Goal: Communication & Community: Answer question/provide support

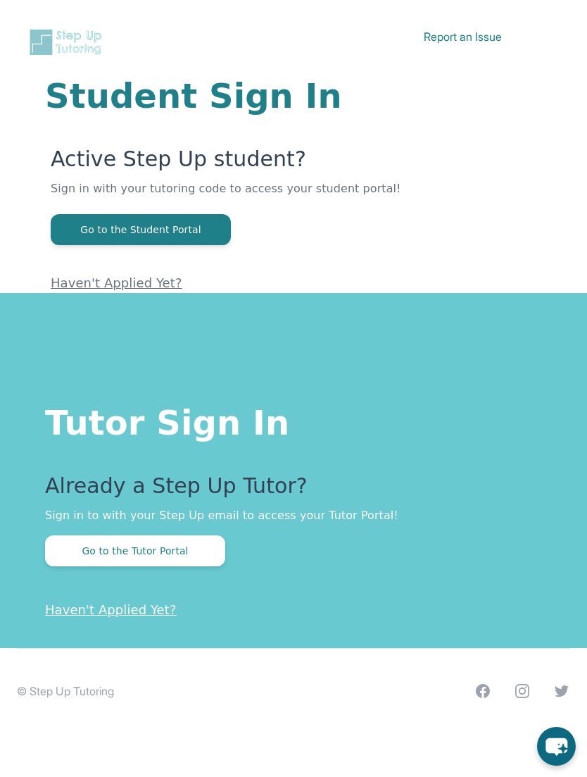
click at [104, 541] on button "Go to the Tutor Portal" at bounding box center [135, 550] width 180 height 31
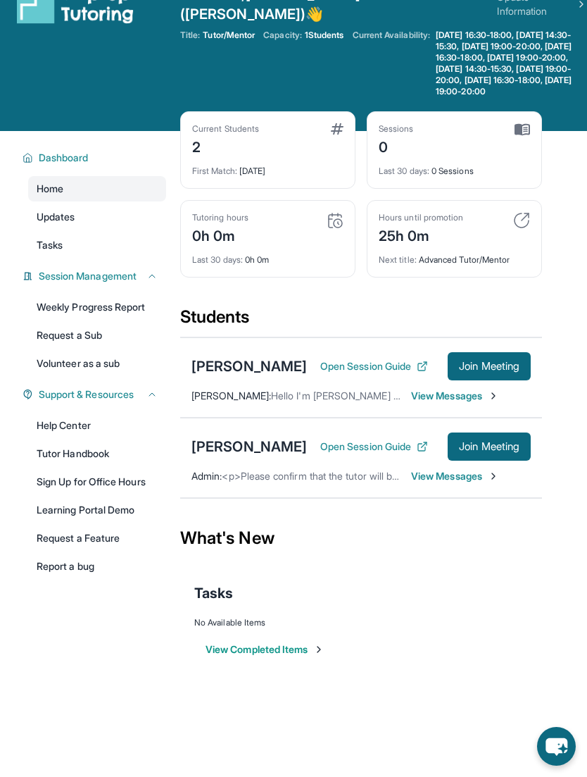
scroll to position [36, 0]
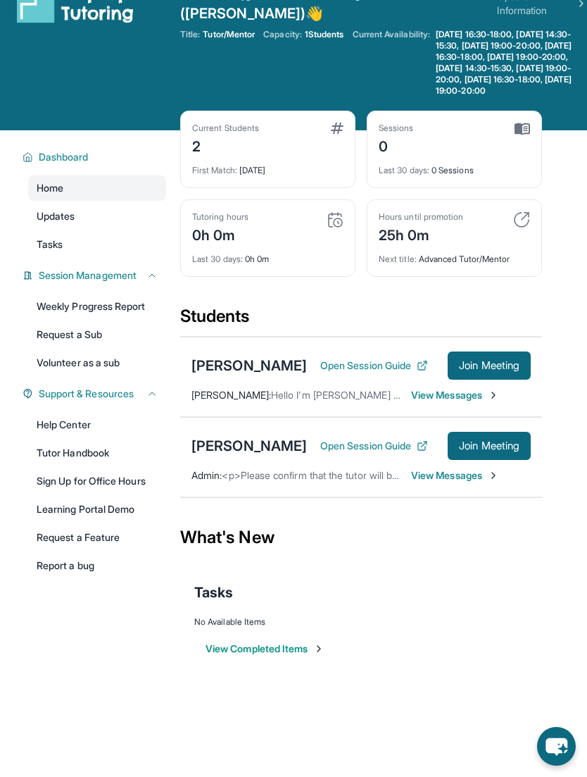
click at [464, 469] on span "View Messages" at bounding box center [455, 475] width 88 height 14
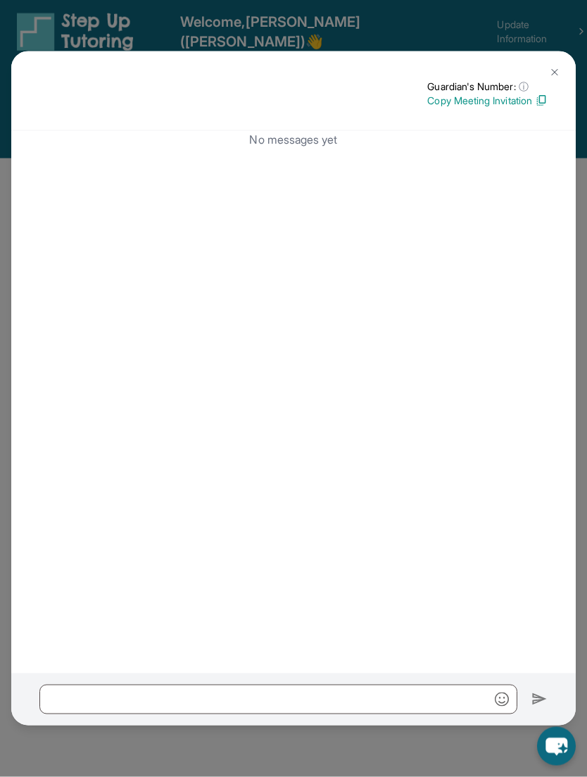
scroll to position [0, 0]
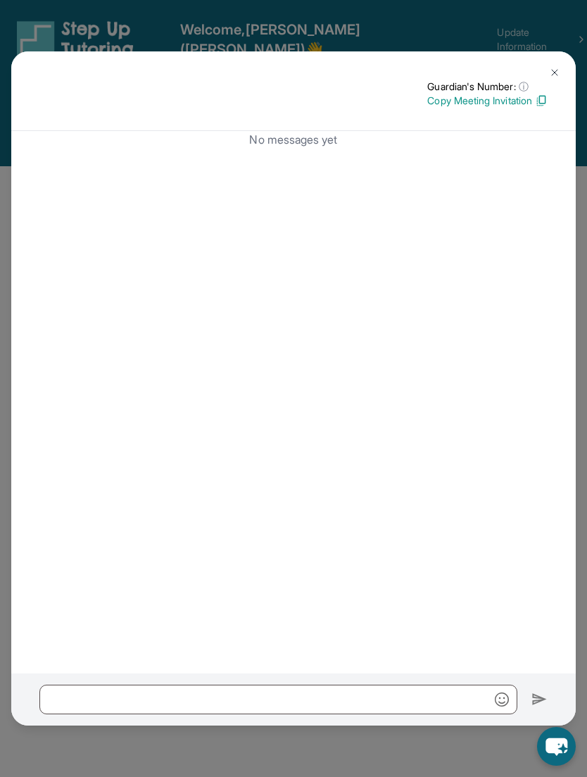
click at [544, 58] on button at bounding box center [555, 72] width 28 height 28
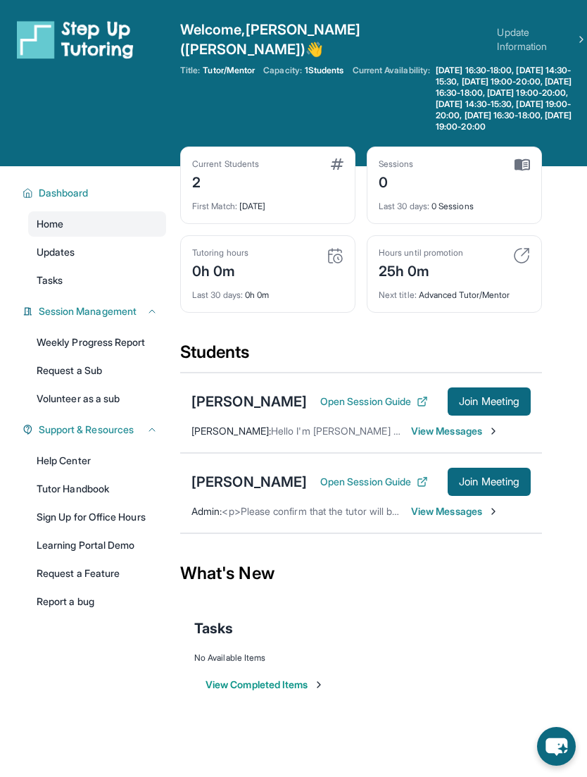
click at [398, 410] on div "Faithe Holmes Open Session Guide Join Meeting Desiree Bailey : Hello I'm Desire…" at bounding box center [361, 412] width 362 height 80
click at [388, 396] on button "Open Session Guide" at bounding box center [374, 401] width 108 height 14
click at [265, 247] on div "Tutoring hours 0h 0m" at bounding box center [267, 264] width 151 height 34
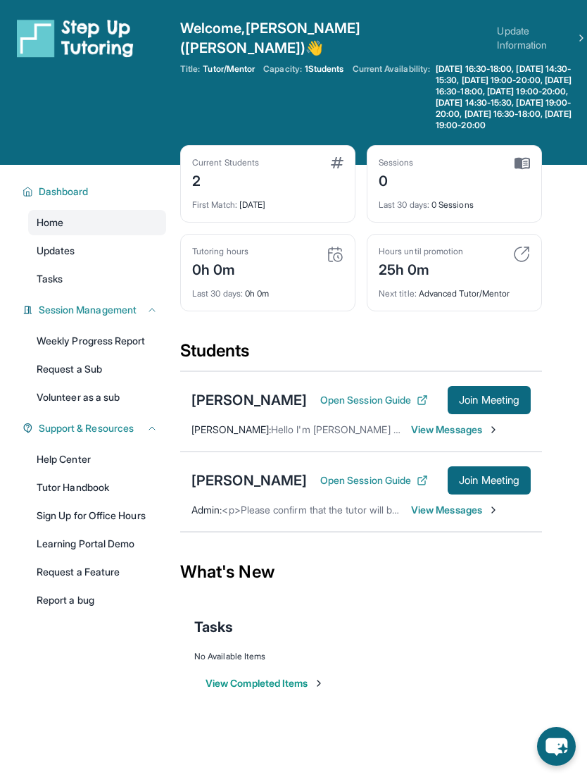
click at [58, 478] on link "Tutor Handbook" at bounding box center [97, 487] width 138 height 25
click at [118, 224] on link "Home" at bounding box center [97, 222] width 138 height 25
click at [271, 470] on div "Lusine Sargisian" at bounding box center [249, 480] width 115 height 20
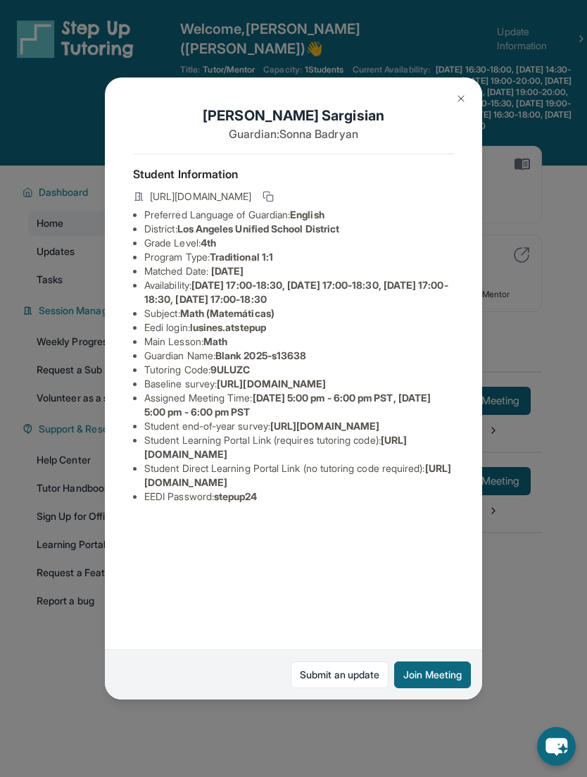
scroll to position [0, 0]
click at [456, 93] on img at bounding box center [461, 98] width 11 height 11
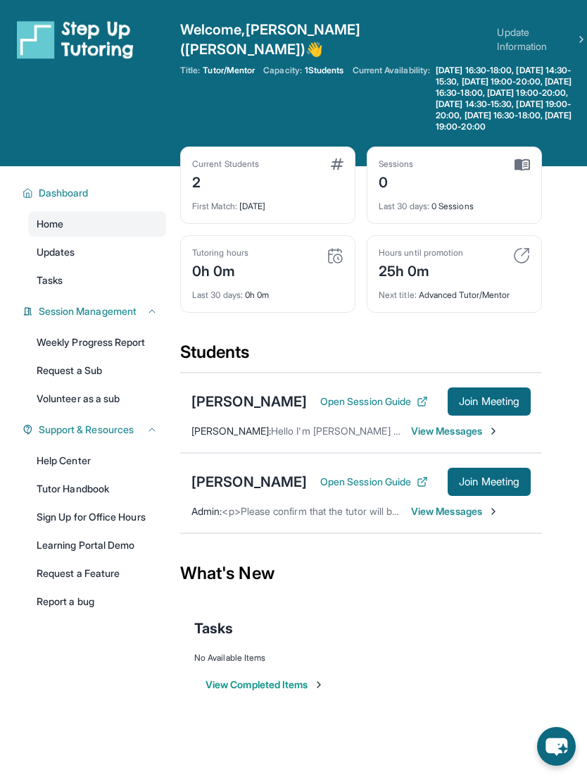
click at [434, 453] on div "Lusine Sargisian Open Session Guide Join Meeting Admin : <p>Please confirm that…" at bounding box center [361, 493] width 362 height 80
click at [445, 424] on span "View Messages" at bounding box center [455, 431] width 88 height 14
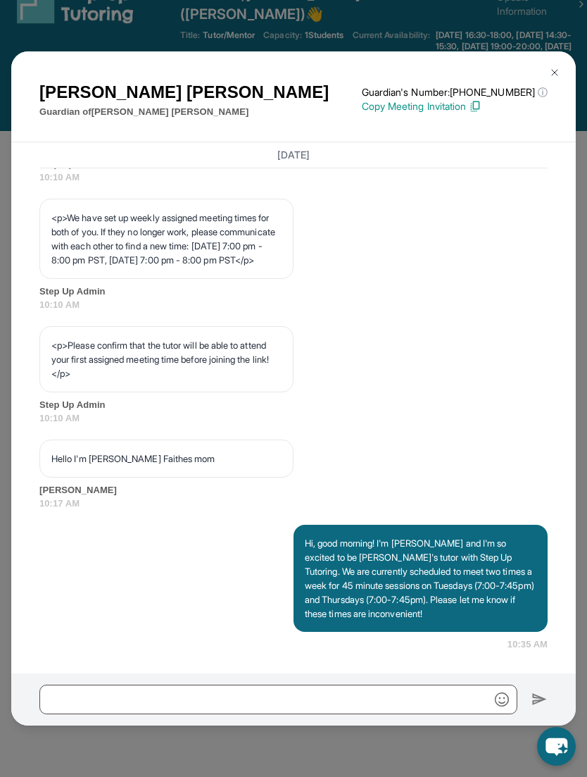
scroll to position [36, 0]
click at [551, 67] on img at bounding box center [554, 72] width 11 height 11
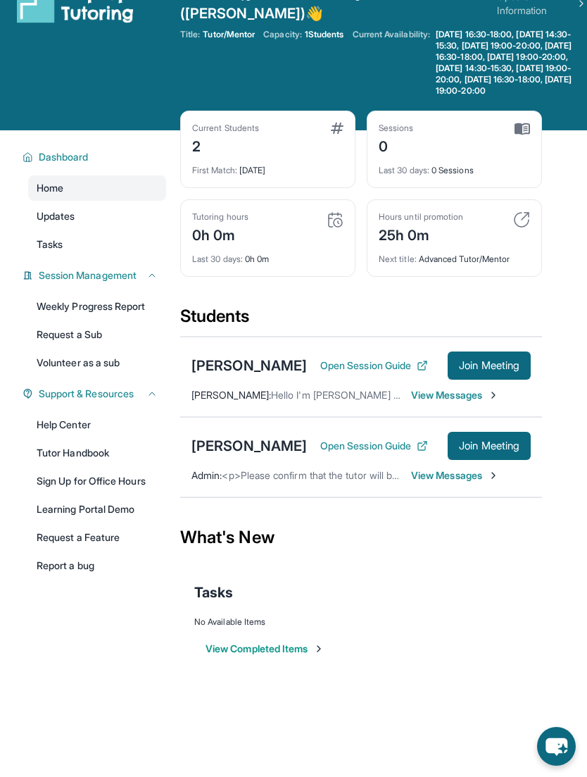
click at [463, 408] on div "Faithe Holmes Open Session Guide Join Meeting Desiree Bailey : Hello I'm Desire…" at bounding box center [361, 377] width 362 height 80
click at [448, 393] on span "View Messages" at bounding box center [455, 395] width 88 height 14
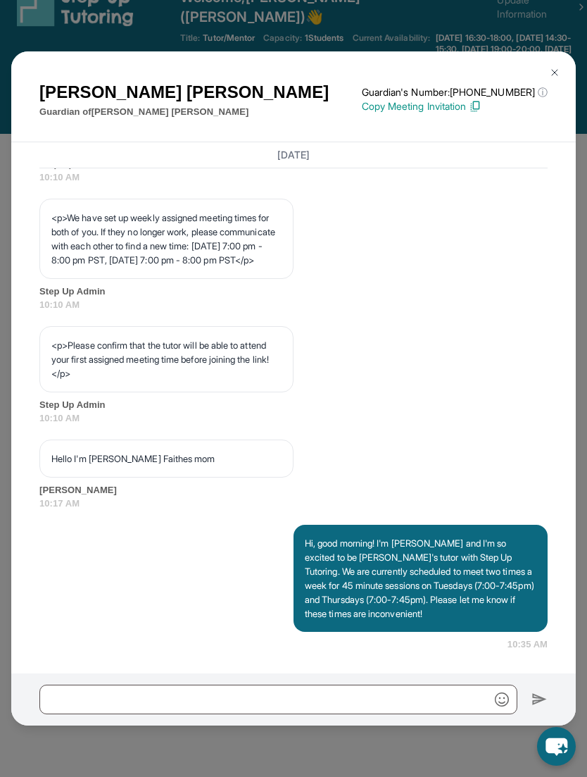
scroll to position [32, 0]
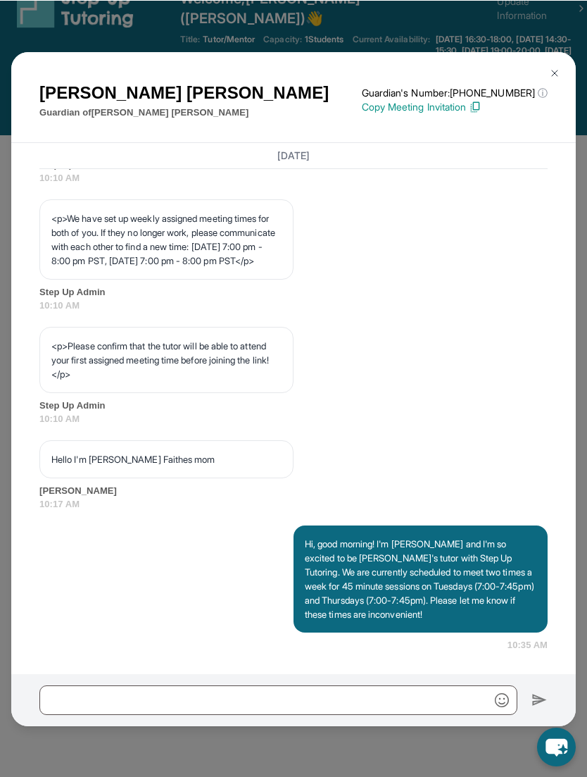
click at [556, 76] on img at bounding box center [554, 72] width 11 height 11
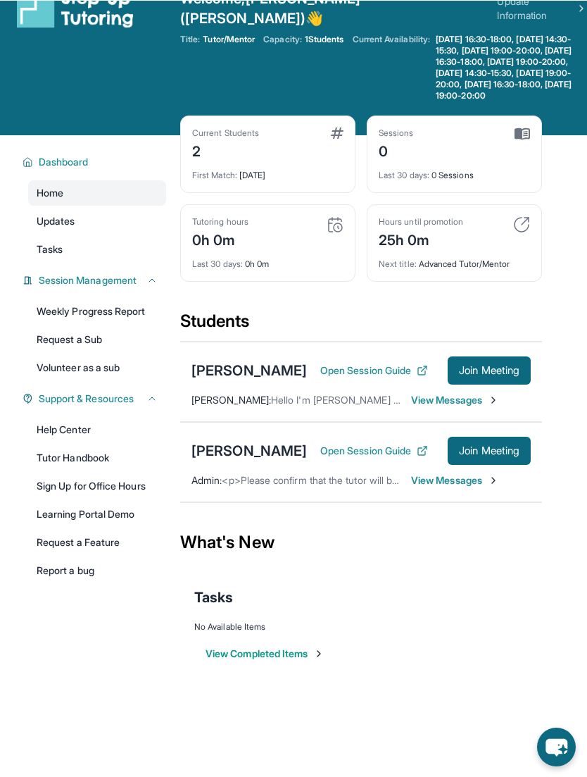
scroll to position [31, 0]
click at [455, 496] on section "Students Faithe Holmes Open Session Guide Join Meeting Desiree Bailey : Hello I…" at bounding box center [361, 410] width 362 height 201
click at [463, 475] on span "View Messages" at bounding box center [455, 480] width 88 height 14
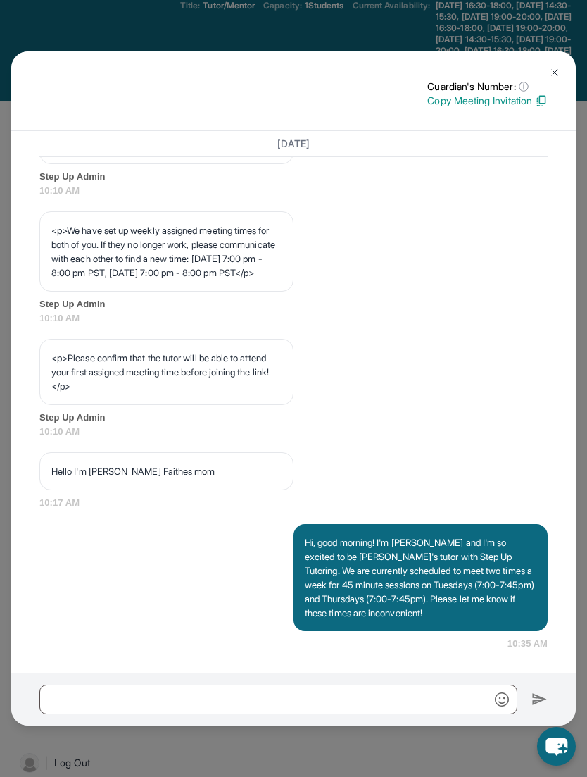
scroll to position [60, 0]
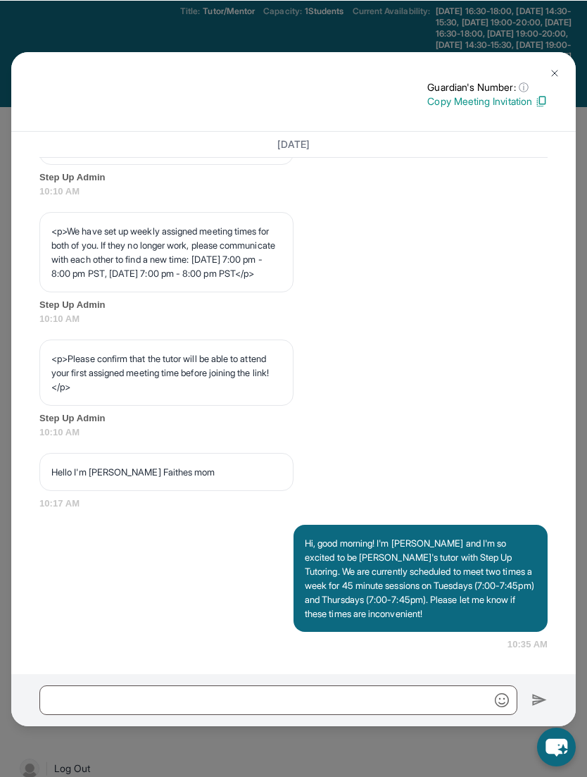
click at [548, 87] on button at bounding box center [555, 72] width 28 height 28
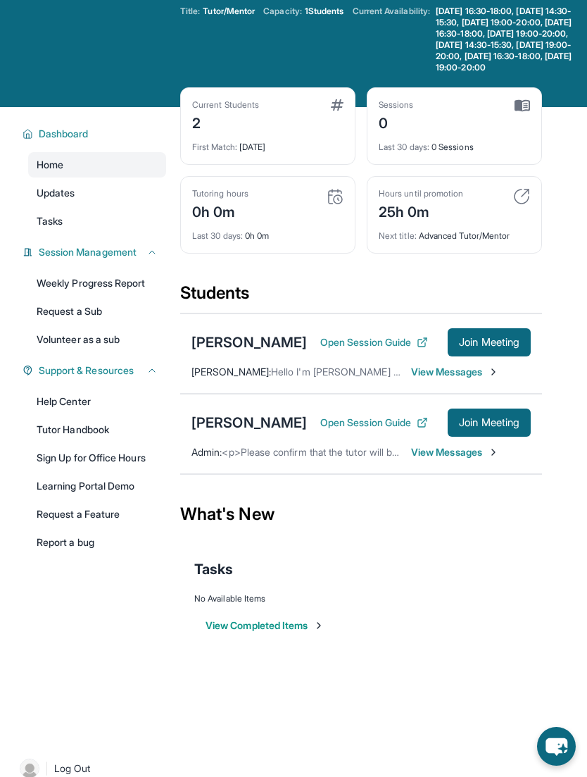
click at [487, 449] on span "View Messages" at bounding box center [455, 452] width 88 height 14
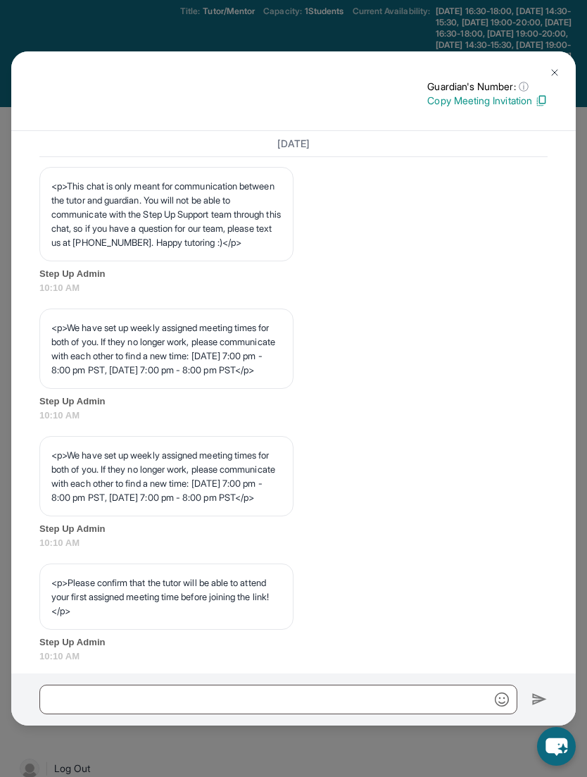
scroll to position [834, 0]
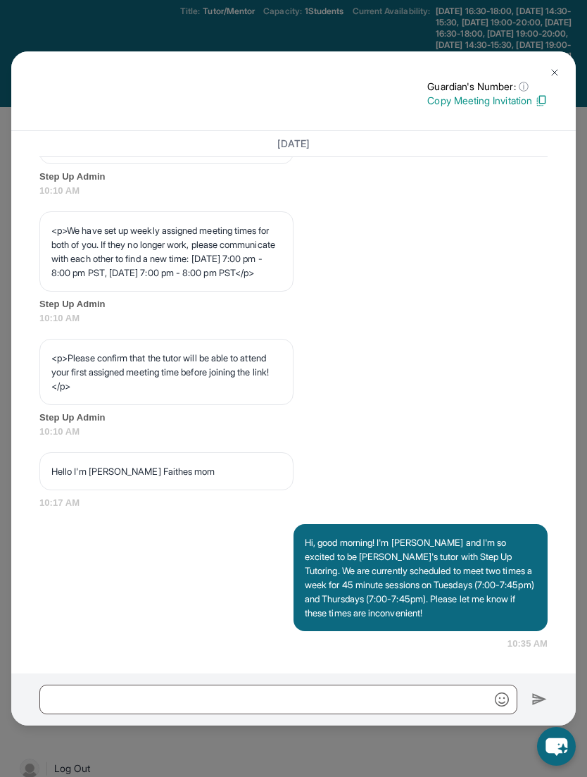
click at [554, 72] on img at bounding box center [554, 72] width 11 height 11
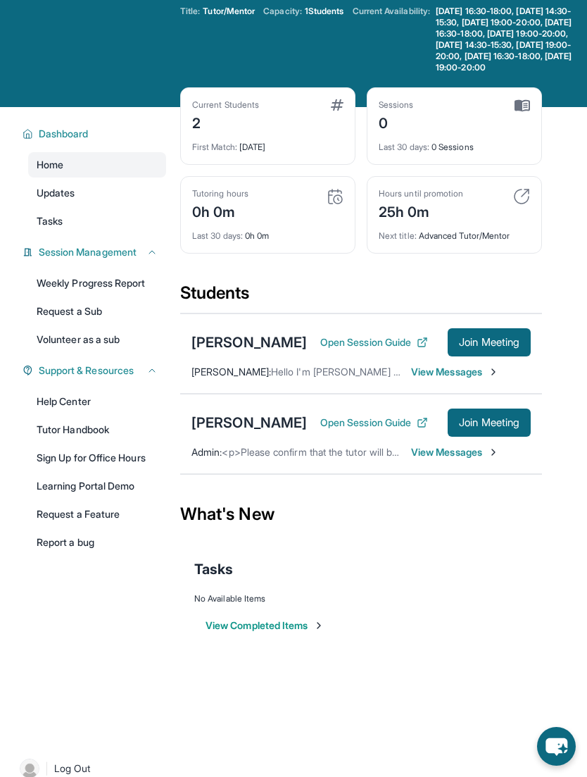
click at [462, 368] on span "View Messages" at bounding box center [455, 372] width 88 height 14
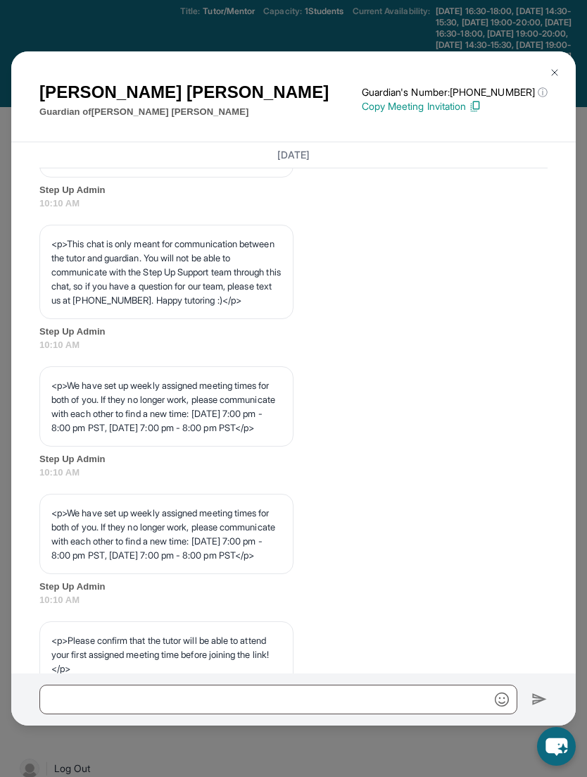
scroll to position [858, 0]
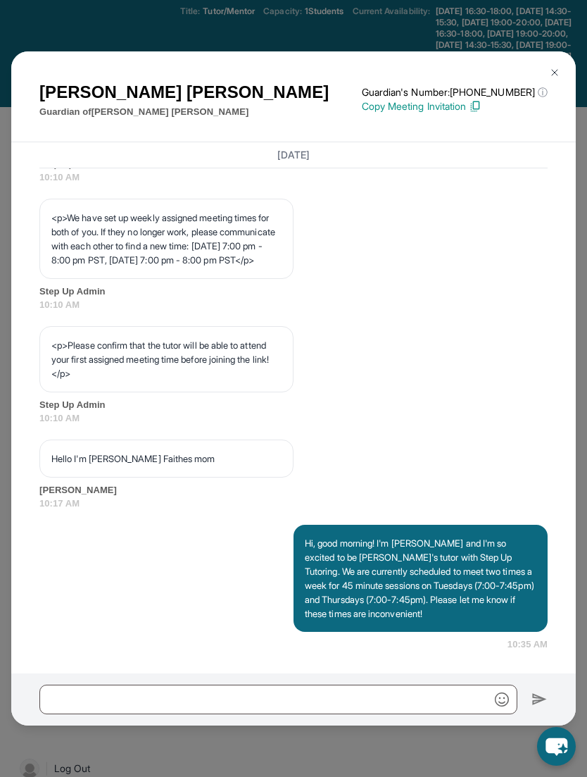
click at [551, 74] on img at bounding box center [554, 72] width 11 height 11
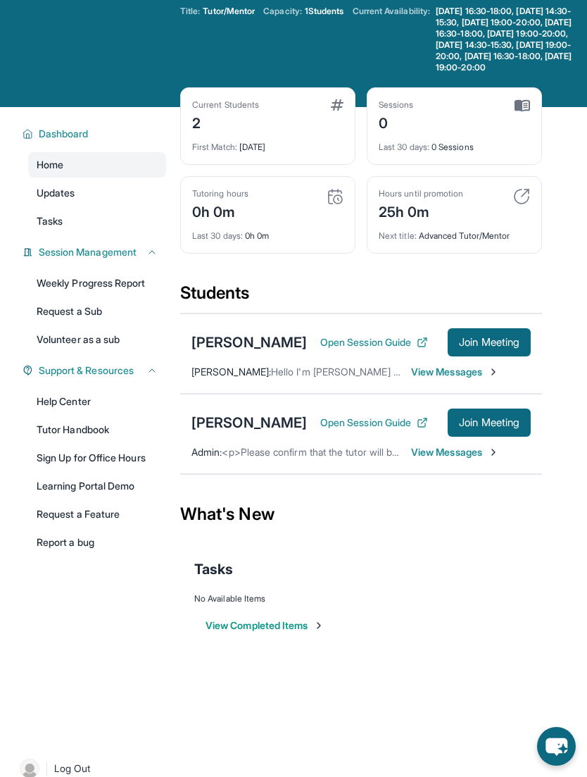
click at [460, 445] on span "View Messages" at bounding box center [455, 452] width 88 height 14
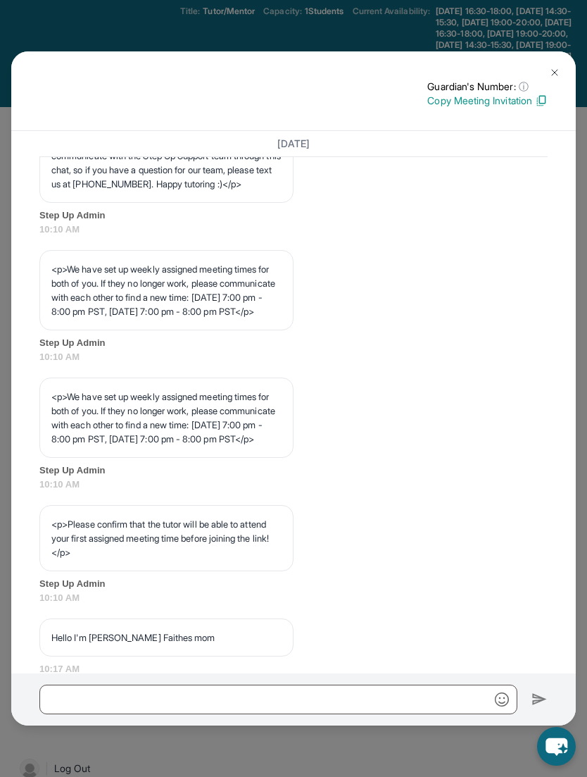
scroll to position [834, 0]
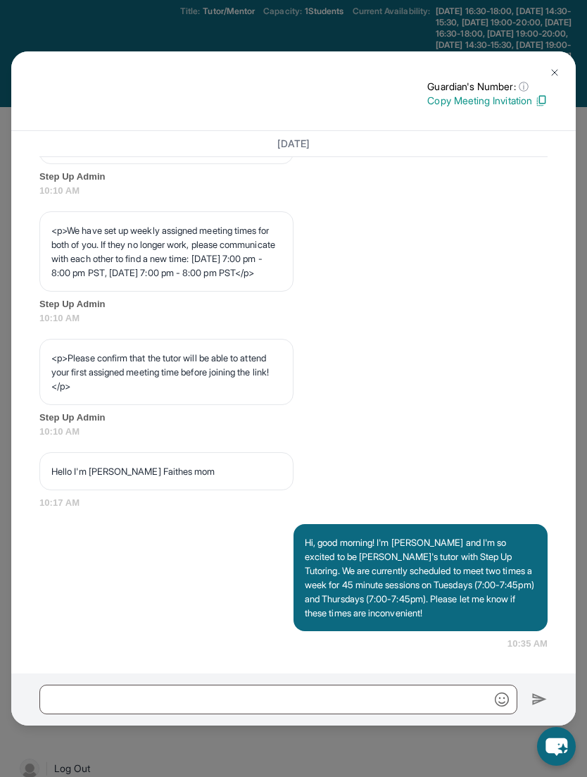
click at [544, 76] on button at bounding box center [555, 72] width 28 height 28
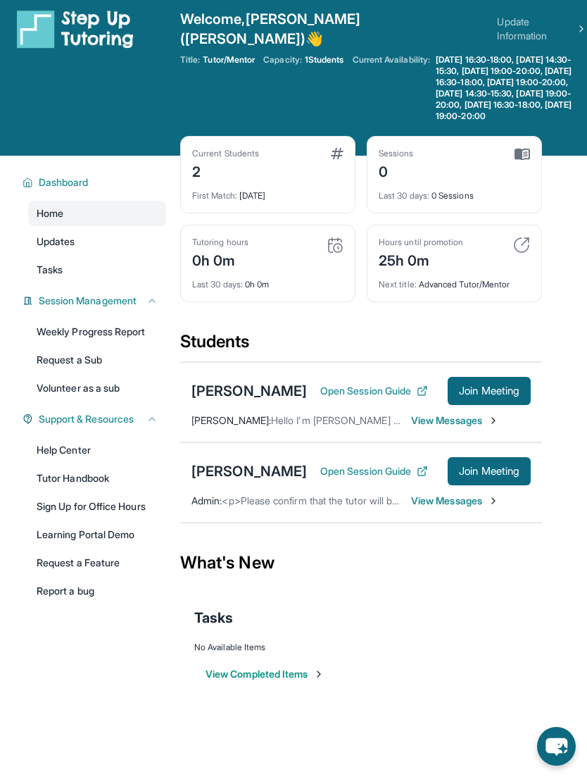
scroll to position [0, 0]
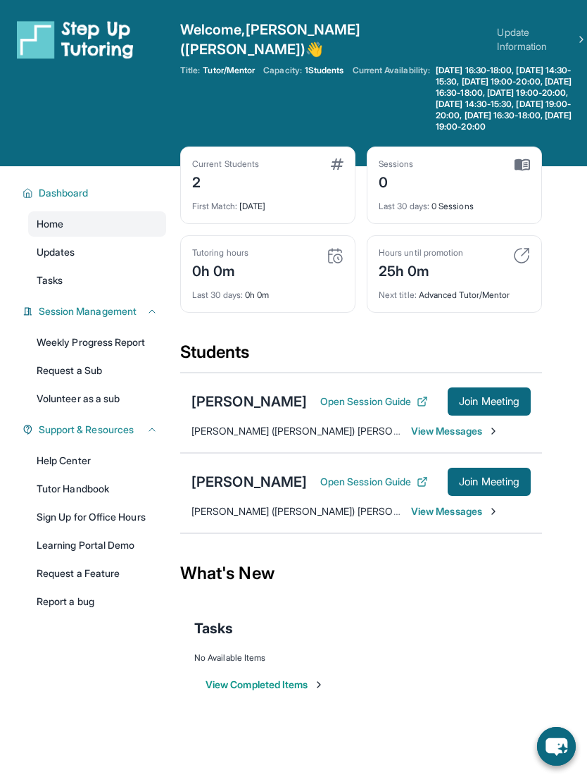
click at [492, 506] on img at bounding box center [493, 511] width 11 height 11
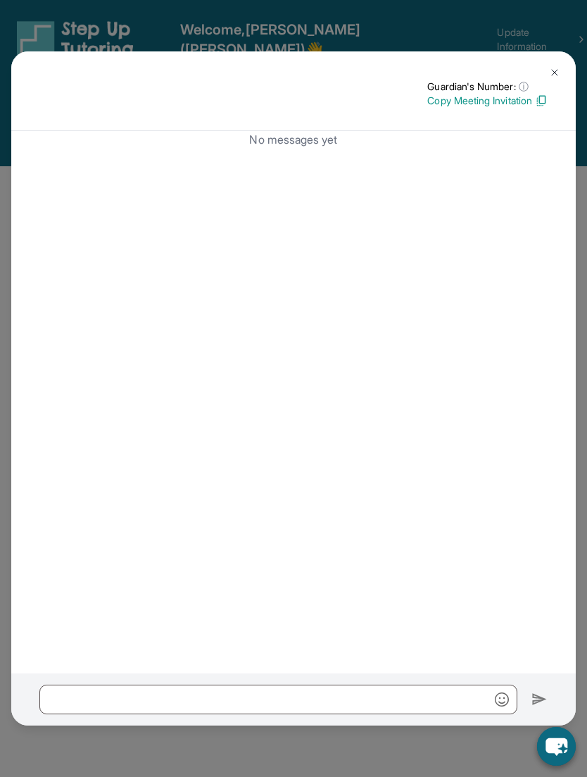
click at [553, 67] on img at bounding box center [554, 72] width 11 height 11
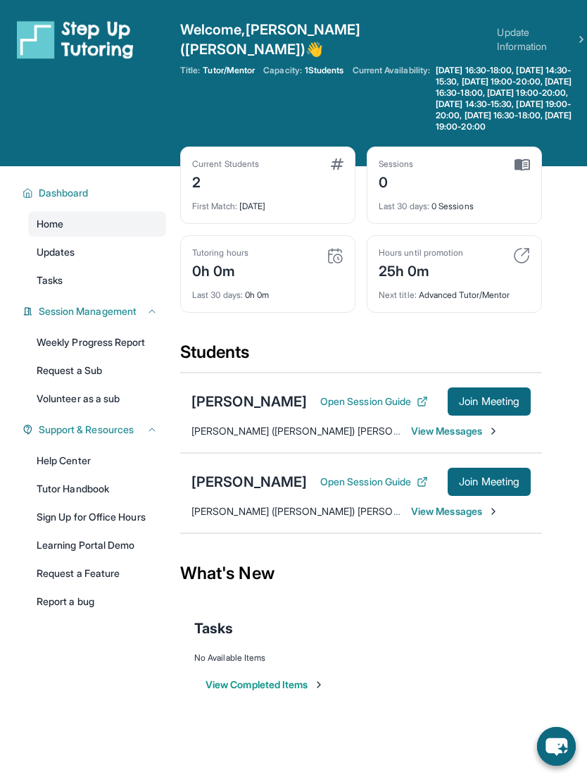
click at [450, 453] on div "Lusine Sargisian Open Session Guide Join Meeting Hannah (Taihee) Kim : Good mor…" at bounding box center [361, 493] width 362 height 80
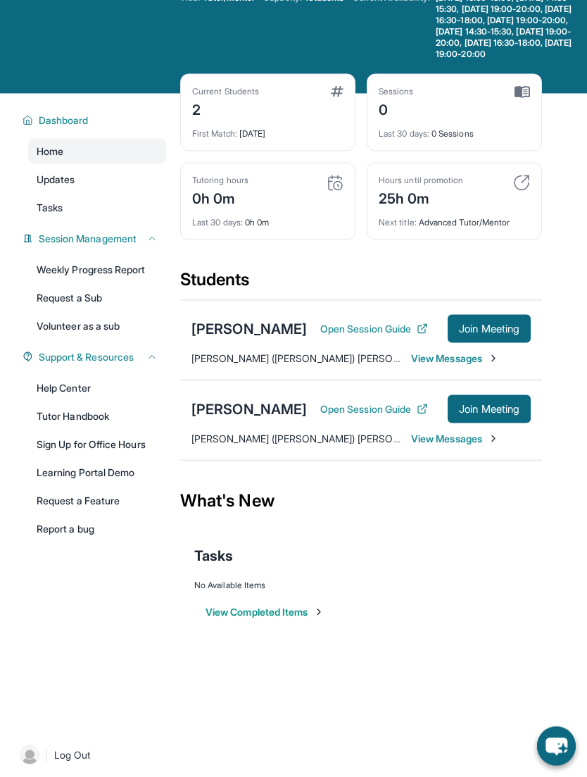
scroll to position [73, 0]
click at [25, 764] on img at bounding box center [30, 754] width 20 height 20
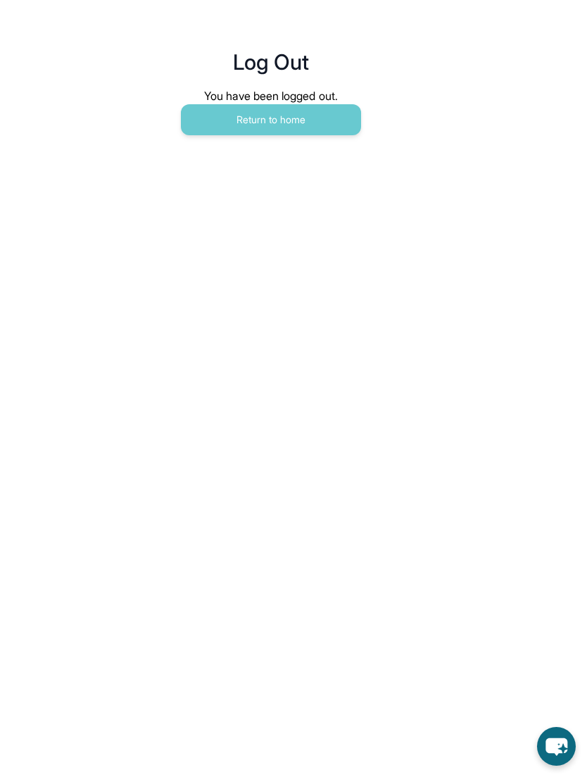
click at [322, 122] on button "Return to home" at bounding box center [271, 119] width 180 height 31
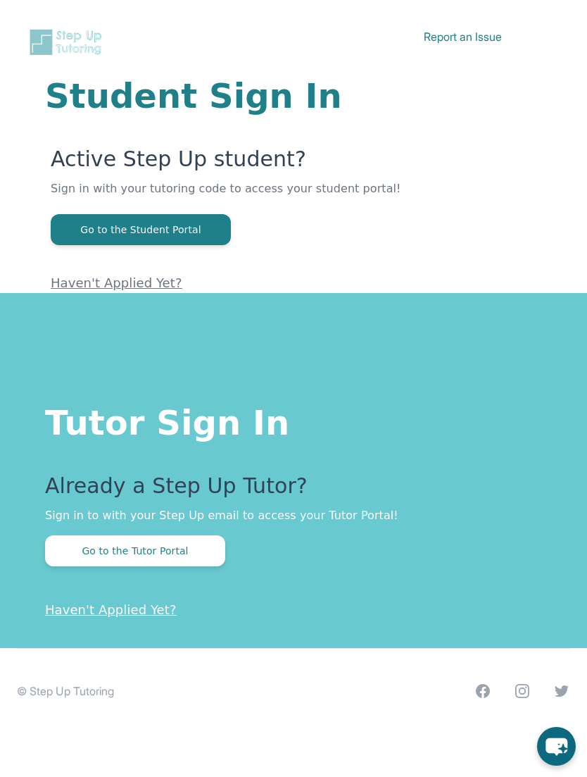
click at [158, 544] on button "Go to the Tutor Portal" at bounding box center [135, 550] width 180 height 31
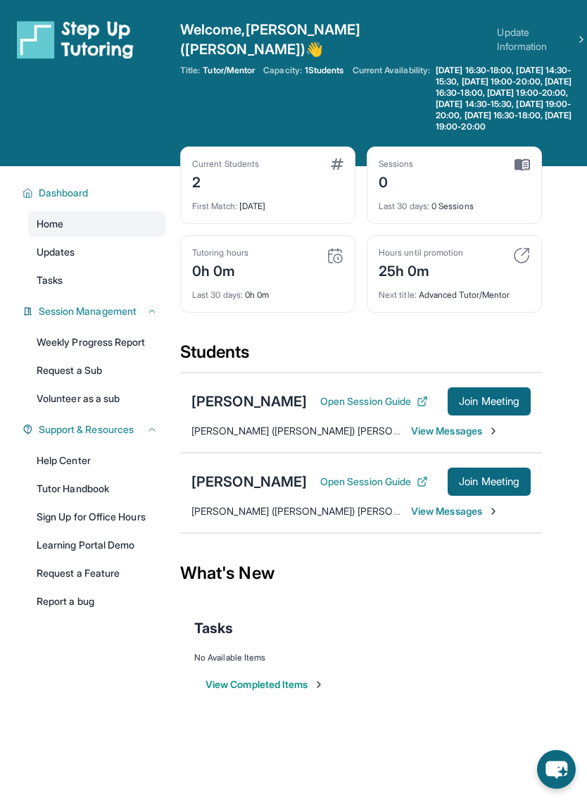
click at [127, 270] on link "Tasks" at bounding box center [97, 280] width 138 height 25
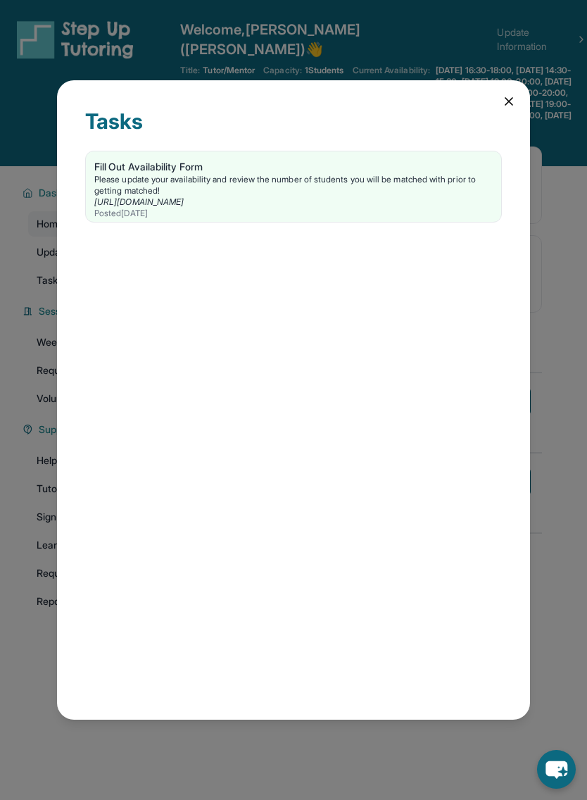
click at [505, 98] on icon at bounding box center [509, 101] width 14 height 14
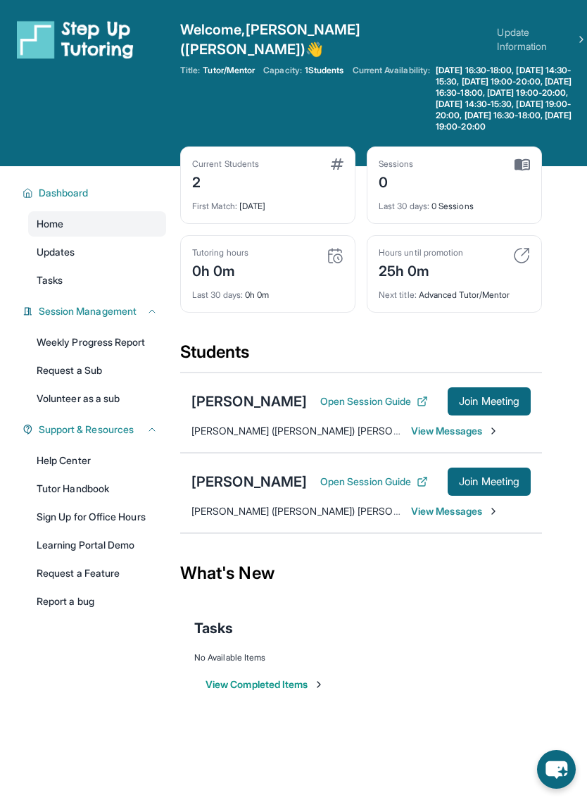
click at [101, 268] on link "Tasks" at bounding box center [97, 280] width 138 height 25
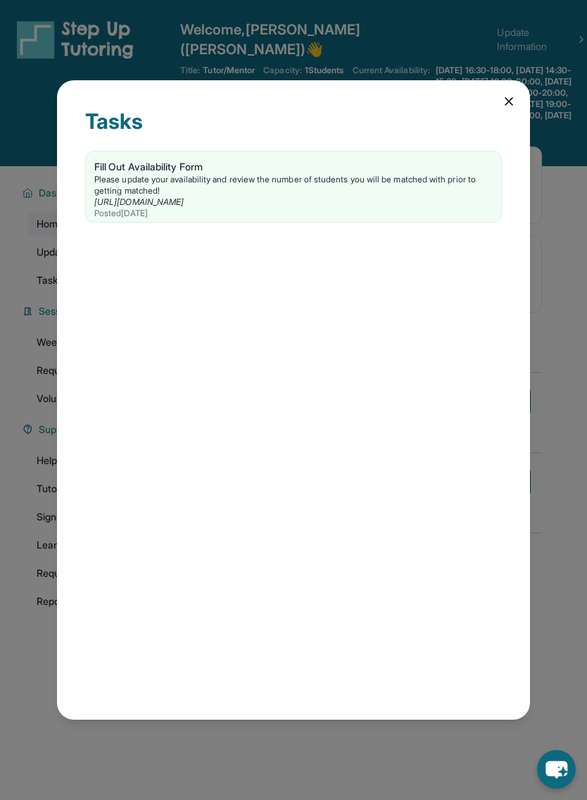
click at [502, 94] on icon at bounding box center [509, 101] width 14 height 14
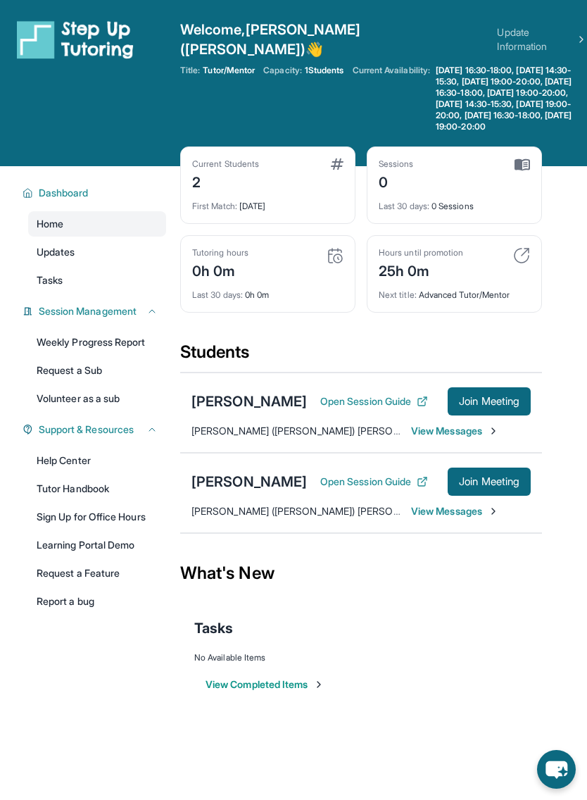
click at [119, 268] on link "Tasks" at bounding box center [97, 280] width 138 height 25
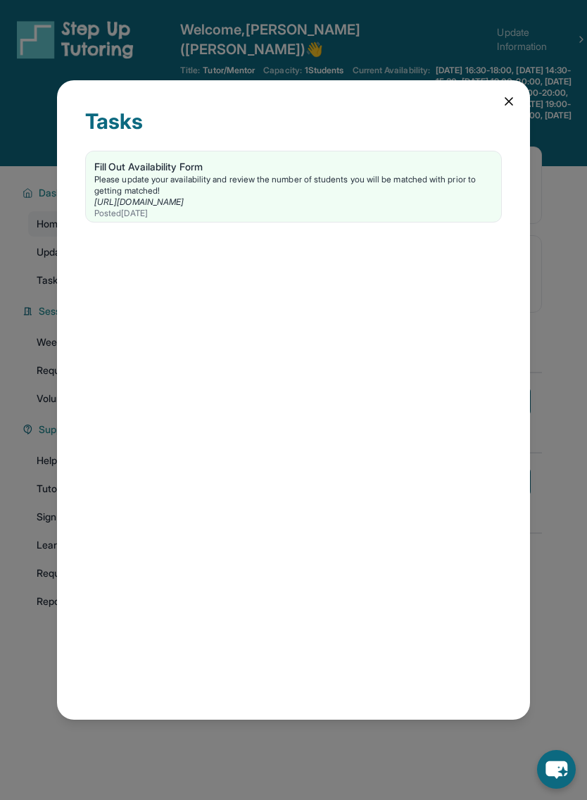
click at [510, 94] on icon at bounding box center [509, 101] width 14 height 14
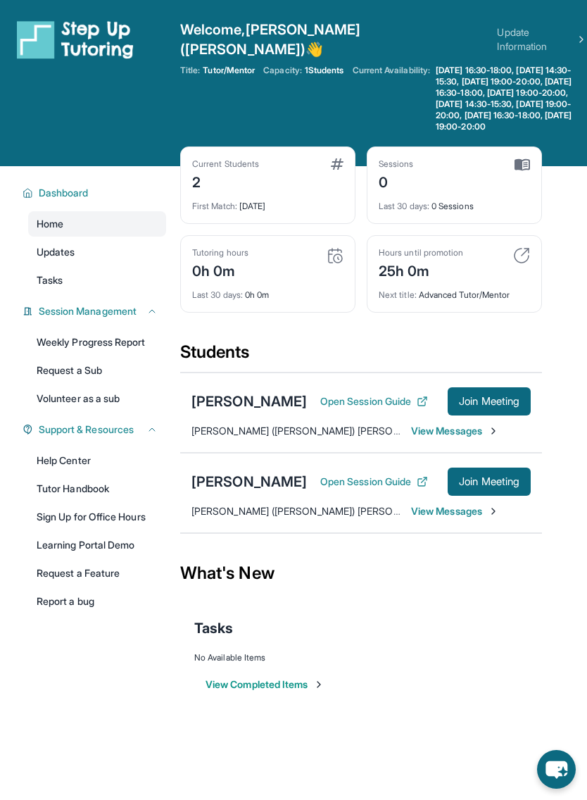
click at [108, 250] on link "Updates" at bounding box center [97, 251] width 138 height 25
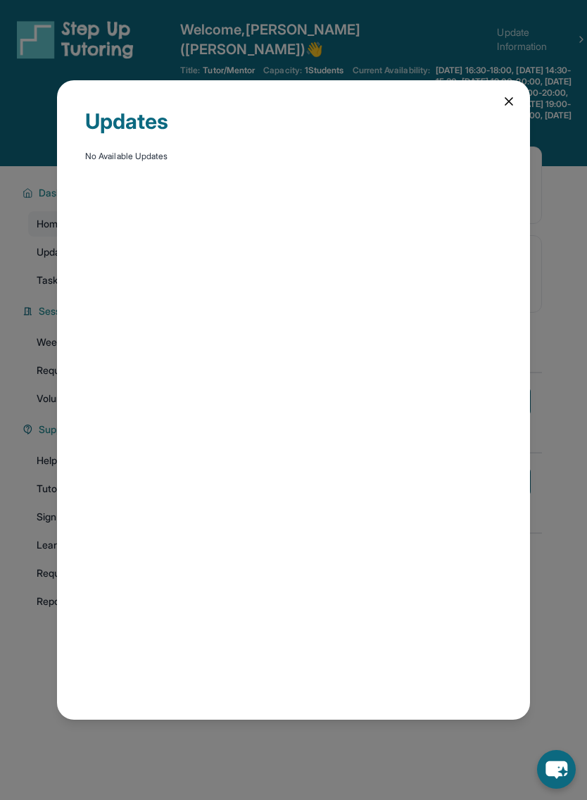
click at [518, 84] on div "Updates No Available Updates" at bounding box center [293, 400] width 473 height 640
click at [503, 94] on icon at bounding box center [509, 101] width 14 height 14
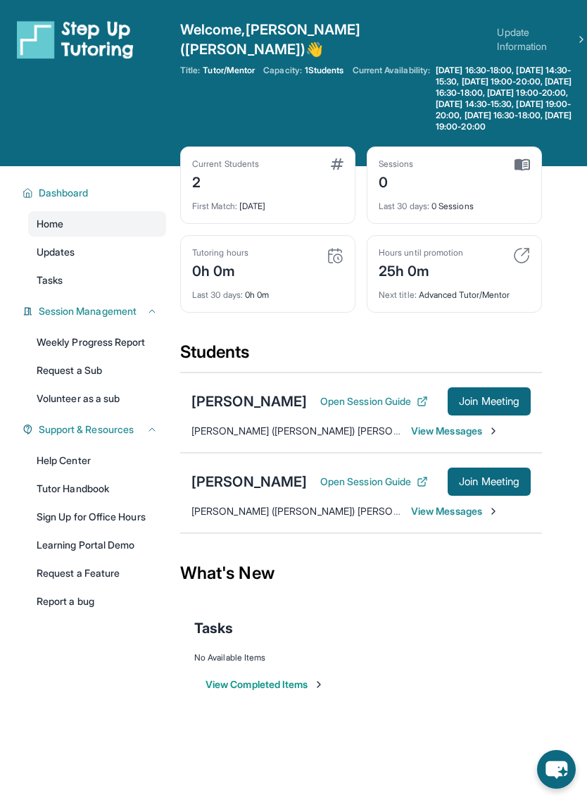
click at [41, 572] on link "Request a Feature" at bounding box center [97, 572] width 138 height 25
click at [147, 520] on link "Sign Up for Office Hours" at bounding box center [97, 516] width 138 height 25
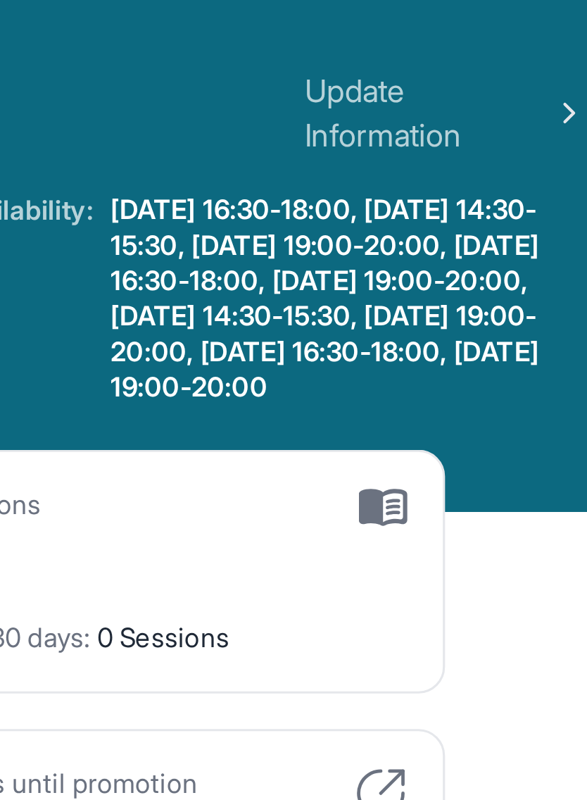
click at [180, 22] on div "Welcome, [PERSON_NAME] ([PERSON_NAME]) 👋 Update Information" at bounding box center [383, 39] width 407 height 39
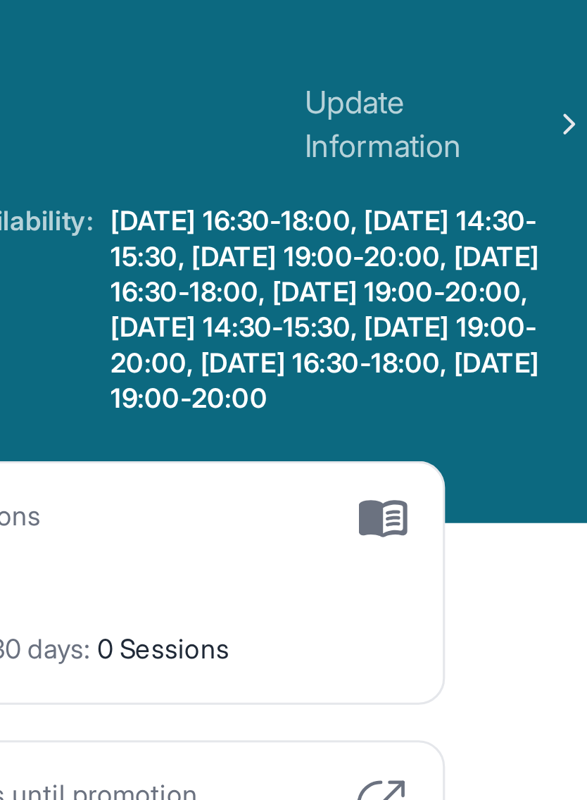
click at [180, 32] on div "Welcome, [PERSON_NAME] ([PERSON_NAME]) 👋 Update Information" at bounding box center [383, 39] width 407 height 39
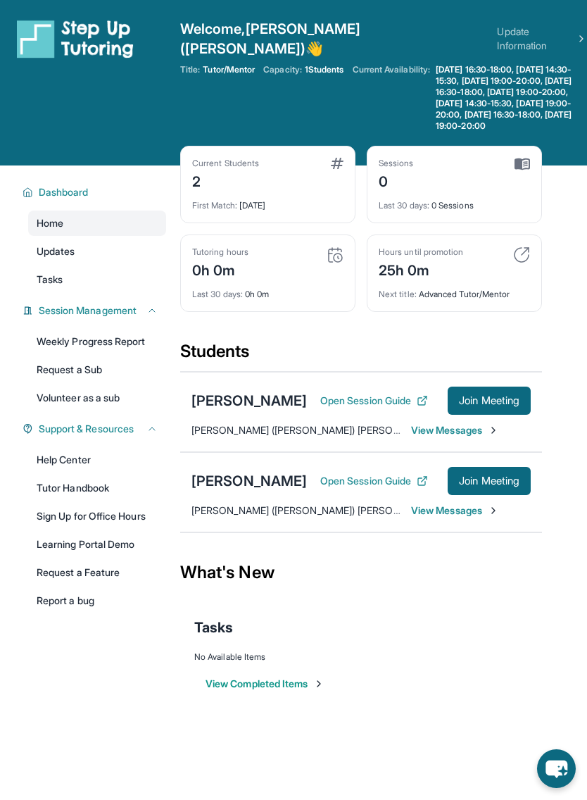
click at [472, 427] on span "View Messages" at bounding box center [455, 431] width 88 height 14
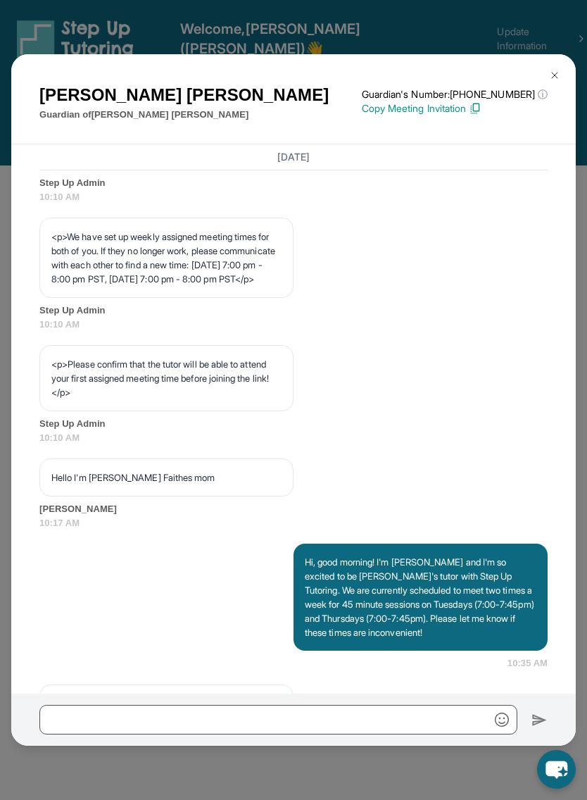
scroll to position [1208, 0]
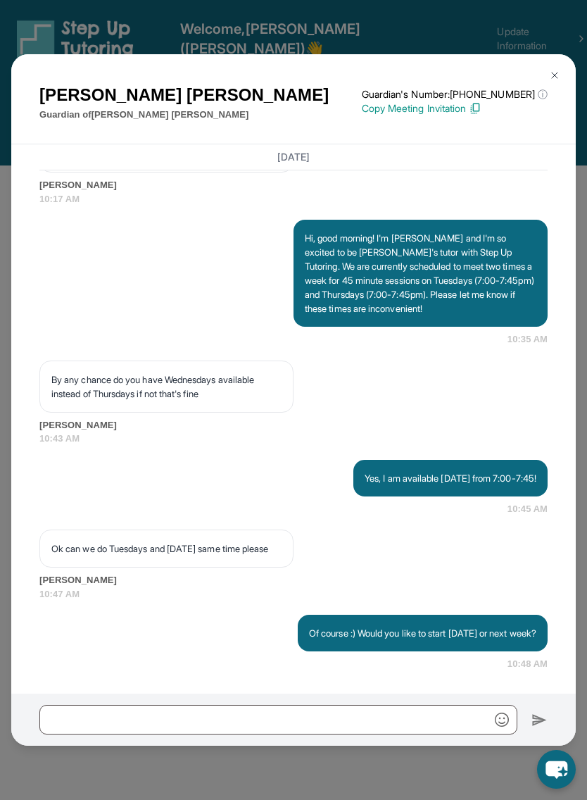
click at [551, 54] on div "[PERSON_NAME] Guardian of [PERSON_NAME] Guardian's Number: [PHONE_NUMBER] ⓘ Thi…" at bounding box center [293, 99] width 565 height 91
click at [551, 70] on img at bounding box center [554, 75] width 11 height 11
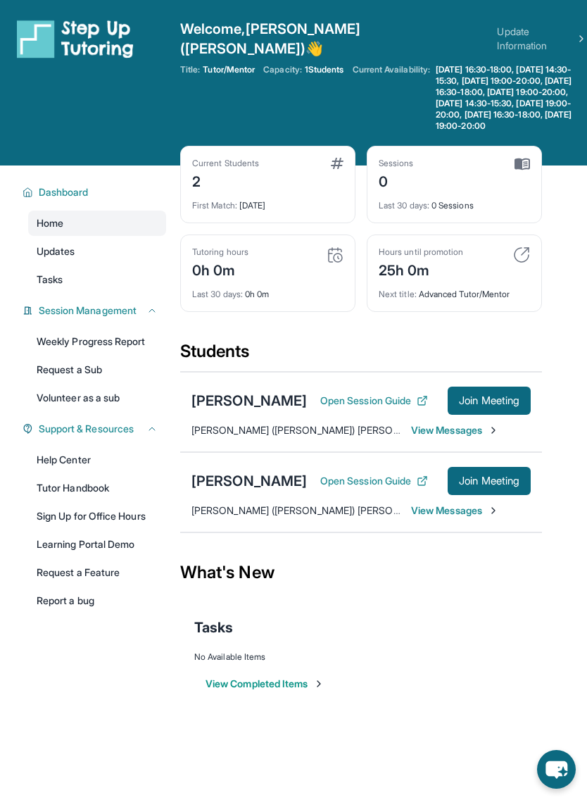
click at [497, 25] on link "Update Information" at bounding box center [542, 39] width 90 height 28
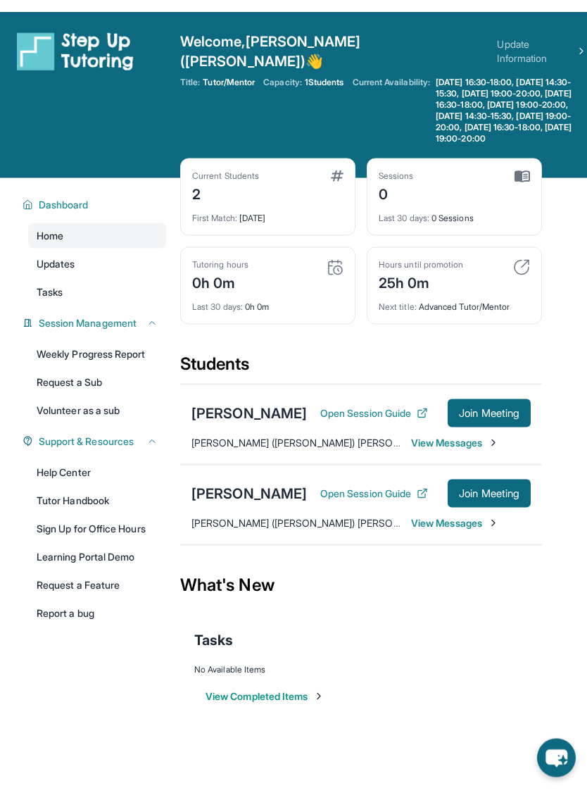
scroll to position [1, 0]
